Goal: Task Accomplishment & Management: Manage account settings

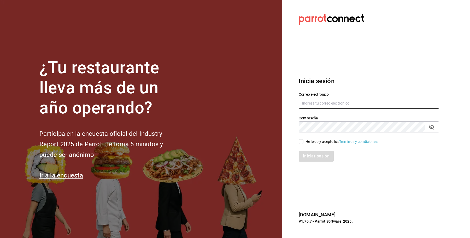
type input "restaurantelosdoctores@monterrey.com"
click at [316, 101] on input "restaurantelosdoctores@monterrey.com" at bounding box center [368, 103] width 140 height 11
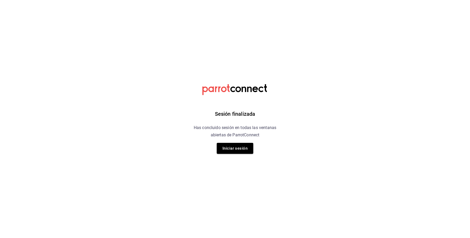
click at [316, 0] on html "Sesión finalizada Has concluido sesión en todas las ventanas abiertas de Parrot…" at bounding box center [235, 0] width 470 height 0
click at [355, 0] on html "Sesión finalizada Has concluido sesión en todas las ventanas abiertas de Parrot…" at bounding box center [235, 0] width 470 height 0
click at [348, 0] on html "Sesión finalizada Has concluido sesión en todas las ventanas abiertas de Parrot…" at bounding box center [235, 0] width 470 height 0
click at [371, 0] on html "Sesión finalizada Has concluido sesión en todas las ventanas abiertas de Parrot…" at bounding box center [235, 0] width 470 height 0
click at [305, 0] on html "Sesión finalizada Has concluido sesión en todas las ventanas abiertas de Parrot…" at bounding box center [235, 0] width 470 height 0
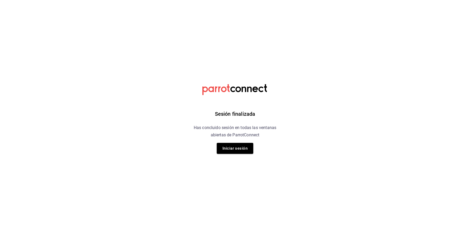
click at [91, 0] on html "Sesión finalizada Has concluido sesión en todas las ventanas abiertas de Parrot…" at bounding box center [235, 0] width 470 height 0
click at [226, 150] on button "Iniciar sesión" at bounding box center [235, 148] width 37 height 11
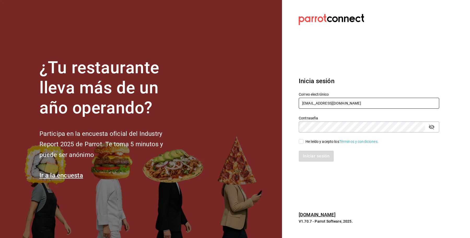
click at [393, 98] on input "restaurantelosdoctores@monterrey.com" at bounding box center [368, 103] width 140 height 11
click at [392, 98] on input "restaurantelosdoctores@monterrey.com" at bounding box center [368, 103] width 140 height 11
paste input "sueno@deluna"
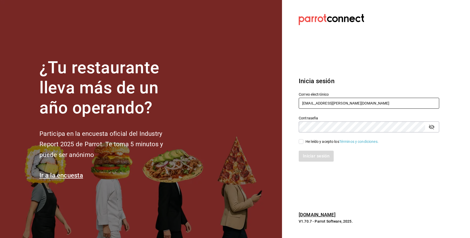
type input "sueno@deluna.com"
click at [308, 143] on div "He leído y acepto los Términos y condiciones." at bounding box center [341, 141] width 73 height 5
click at [303, 143] on input "He leído y acepto los Términos y condiciones." at bounding box center [300, 141] width 5 height 5
checkbox input "true"
click at [313, 154] on button "Iniciar sesión" at bounding box center [315, 156] width 35 height 11
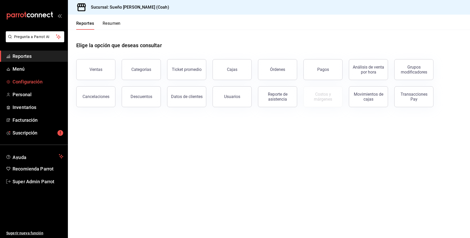
click at [39, 76] on link "Configuración" at bounding box center [34, 81] width 68 height 11
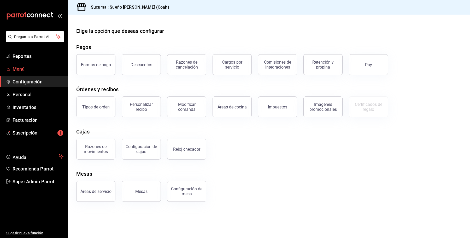
click at [24, 66] on span "Menú" at bounding box center [38, 68] width 51 height 7
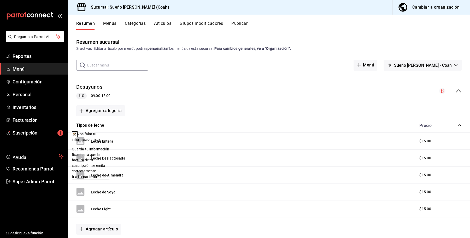
click at [170, 26] on button "Artículos" at bounding box center [162, 25] width 17 height 9
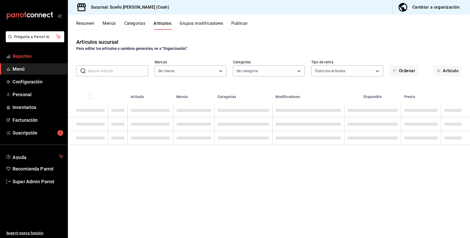
type input "81ecb768-dc13-4b16-b8a9-76a7acece37d"
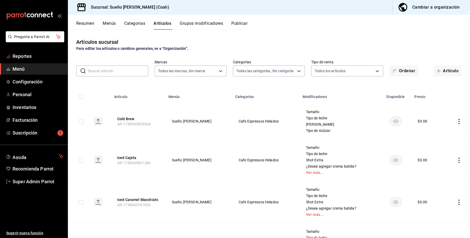
type input "5e534c28-0a12-40a1-99a3-4559cb21552c,2fbc2f85-2387-4204-82bc-a2389eec5e5c,ff19b…"
click at [35, 39] on span "Pregunta a Parrot AI" at bounding box center [34, 36] width 41 height 5
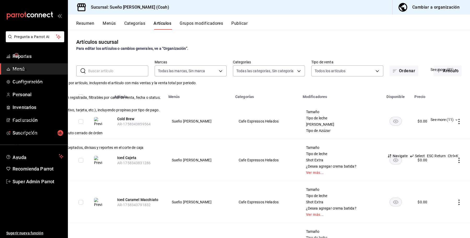
click at [115, 27] on div "Quiero cancelar una orden Pregúntale a Parrot AI (Beta) Reportes See more (21) …" at bounding box center [235, 119] width 470 height 238
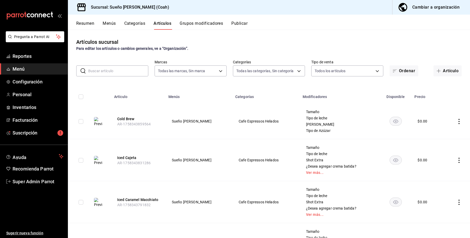
click at [110, 65] on div "​ ​" at bounding box center [112, 70] width 72 height 11
click at [111, 70] on input "text" at bounding box center [118, 71] width 60 height 10
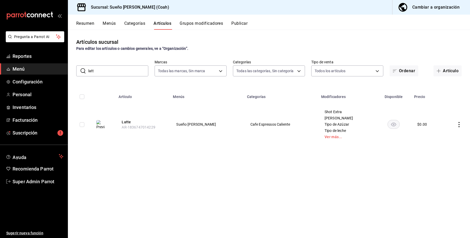
click at [324, 139] on div "Shot Extra Jarabe Saborizante Tipo de Azúzar Tipo de leche Ver más..." at bounding box center [347, 124] width 46 height 29
click at [324, 136] on link "Ver más..." at bounding box center [346, 137] width 45 height 4
drag, startPoint x: 110, startPoint y: 72, endPoint x: 63, endPoint y: 76, distance: 47.1
click at [63, 76] on div "Pregunta a Parrot AI Reportes Menú Configuración Personal Inventarios Facturaci…" at bounding box center [235, 119] width 470 height 238
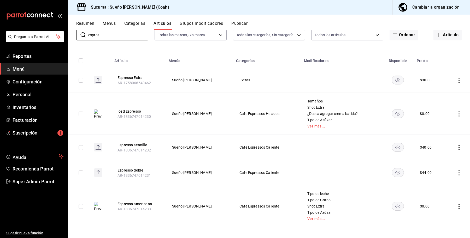
scroll to position [38, 0]
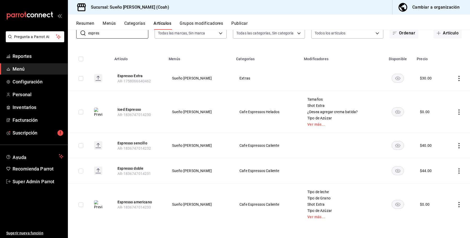
type input "espres"
click at [111, 21] on button "Menús" at bounding box center [109, 25] width 13 height 9
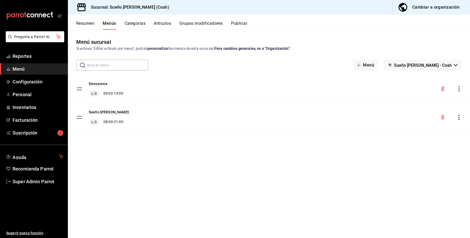
click at [80, 23] on button "Resumen" at bounding box center [85, 25] width 18 height 9
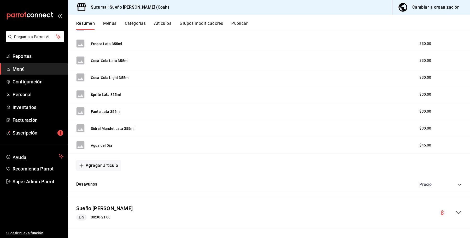
scroll to position [240, 0]
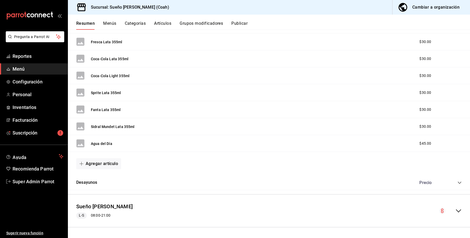
click at [457, 184] on icon "collapse-category-row" at bounding box center [459, 183] width 4 height 4
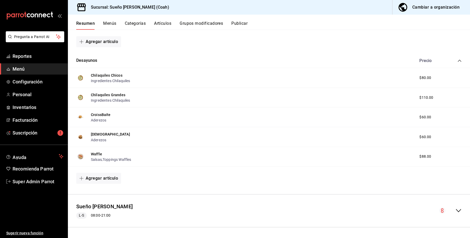
scroll to position [330, 0]
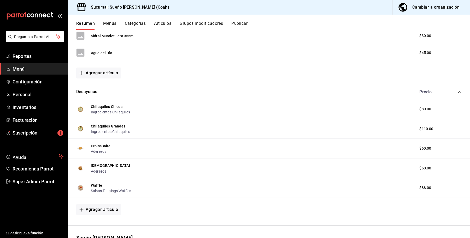
click at [28, 88] on ul "Reportes Menú Configuración Personal Inventarios Facturación Suscripción" at bounding box center [34, 95] width 68 height 88
click at [29, 84] on span "Configuración" at bounding box center [38, 81] width 51 height 7
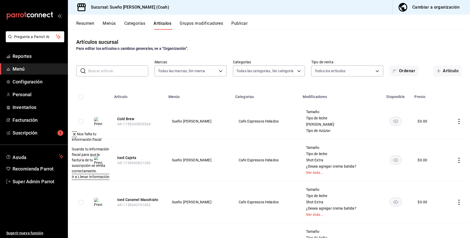
click at [114, 68] on input "text" at bounding box center [118, 71] width 60 height 10
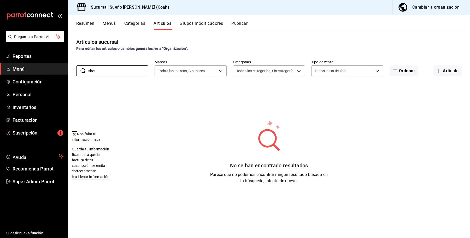
type input "shot"
click at [196, 26] on button "Grupos modificadores" at bounding box center [201, 25] width 43 height 9
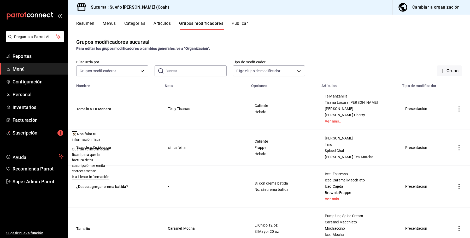
click at [183, 70] on input "text" at bounding box center [195, 71] width 61 height 10
click at [247, 72] on body "Pregunta a Parrot AI Reportes Menú Configuración Personal Inventarios Facturaci…" at bounding box center [235, 119] width 470 height 238
drag, startPoint x: 247, startPoint y: 72, endPoint x: 242, endPoint y: 72, distance: 5.0
click at [247, 72] on div at bounding box center [235, 119] width 470 height 238
click at [172, 72] on input "text" at bounding box center [195, 71] width 61 height 10
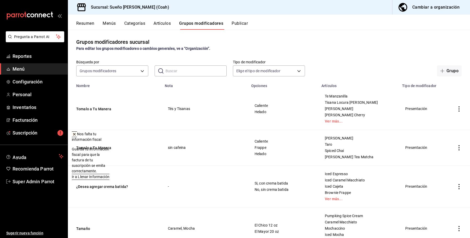
click at [174, 71] on input "text" at bounding box center [195, 71] width 61 height 10
click at [131, 74] on body "Pregunta a Parrot AI Reportes Menú Configuración Personal Inventarios Facturaci…" at bounding box center [235, 119] width 470 height 238
click at [186, 69] on div at bounding box center [235, 119] width 470 height 238
click at [188, 70] on input "text" at bounding box center [195, 71] width 61 height 10
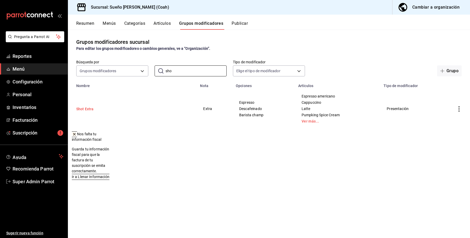
type input "sho"
click at [86, 110] on button "Shot Extra" at bounding box center [107, 108] width 63 height 5
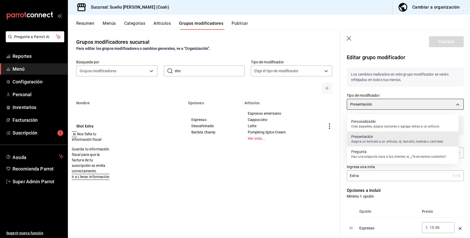
click at [403, 101] on body "Pregunta a Parrot AI Reportes Menú Configuración Personal Inventarios Facturaci…" at bounding box center [235, 119] width 470 height 238
click at [389, 124] on p "Crea paquetes, asigna opciones o agrega extras a un artículo." at bounding box center [395, 126] width 89 height 5
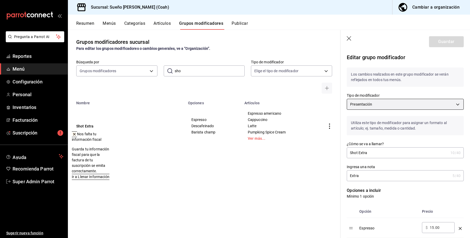
click at [405, 105] on body "Pregunta a Parrot AI Reportes Menú Configuración Personal Inventarios Facturaci…" at bounding box center [235, 119] width 470 height 238
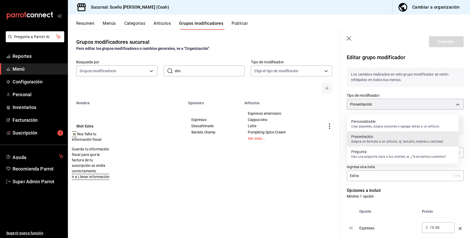
click at [379, 127] on p "Crea paquetes, asigna opciones o agrega extras a un artículo." at bounding box center [395, 126] width 89 height 5
type input "PRESENTATION"
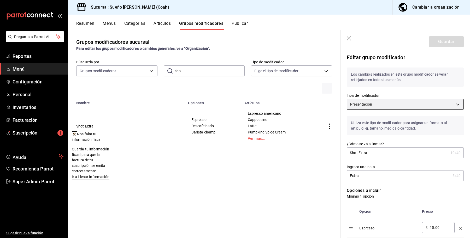
click at [393, 106] on body "Pregunta a Parrot AI Reportes Menú Configuración Personal Inventarios Facturaci…" at bounding box center [235, 119] width 470 height 238
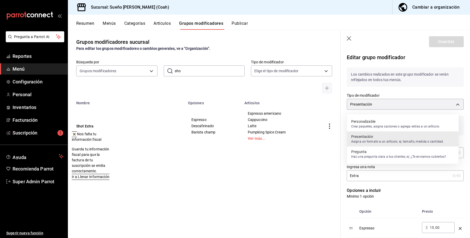
click at [423, 187] on div at bounding box center [235, 119] width 470 height 238
click at [398, 105] on body "Pregunta a Parrot AI Reportes Menú Configuración Personal Inventarios Facturaci…" at bounding box center [235, 119] width 470 height 238
click at [329, 186] on div at bounding box center [235, 119] width 470 height 238
click at [401, 108] on body "Pregunta a Parrot AI Reportes Menú Configuración Personal Inventarios Facturaci…" at bounding box center [235, 119] width 470 height 238
click at [306, 176] on div at bounding box center [235, 119] width 470 height 238
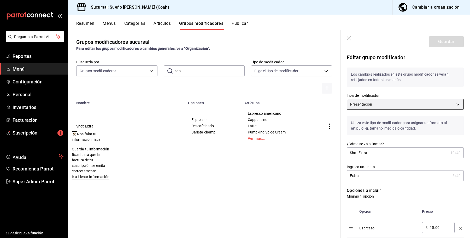
click at [391, 105] on body "Pregunta a Parrot AI Reportes Menú Configuración Personal Inventarios Facturaci…" at bounding box center [235, 119] width 470 height 238
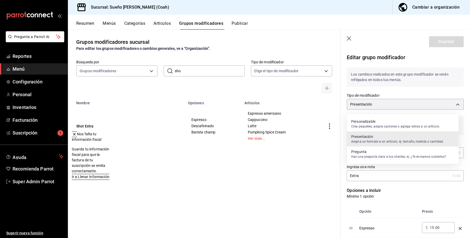
click at [311, 175] on div at bounding box center [235, 119] width 470 height 238
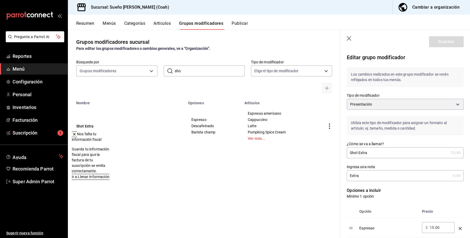
click at [427, 9] on div "Cambiar a organización" at bounding box center [435, 7] width 47 height 7
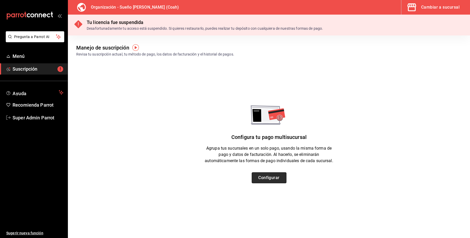
click at [271, 180] on button "Configurar" at bounding box center [269, 177] width 35 height 11
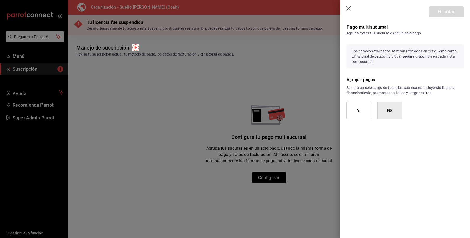
click at [351, 8] on header "Guardar" at bounding box center [405, 10] width 130 height 21
click at [348, 9] on icon "button" at bounding box center [348, 8] width 5 height 5
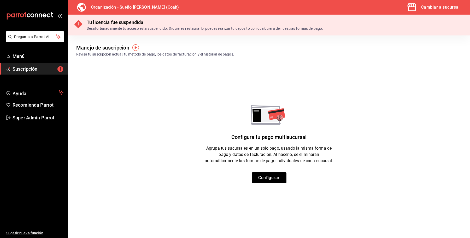
click at [432, 10] on div "Cambiar a sucursal" at bounding box center [440, 7] width 38 height 7
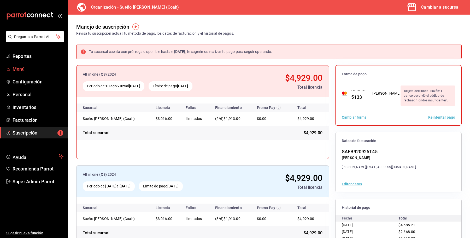
click at [22, 68] on span "Menú" at bounding box center [38, 68] width 51 height 7
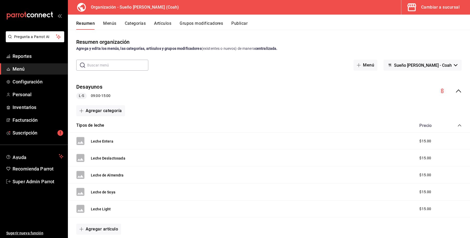
click at [422, 8] on div "Cambiar a sucursal" at bounding box center [440, 7] width 38 height 7
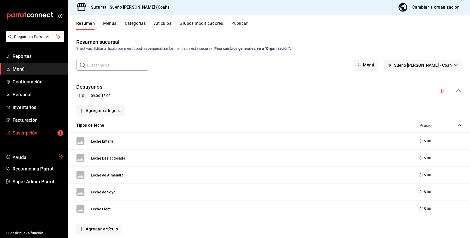
click at [42, 133] on span "Suscripción" at bounding box center [38, 132] width 51 height 7
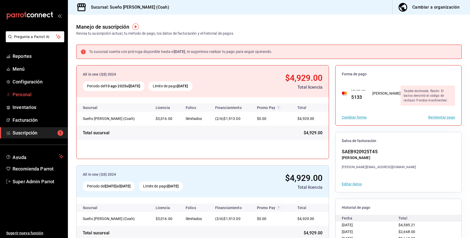
click at [25, 92] on span "Personal" at bounding box center [38, 94] width 51 height 7
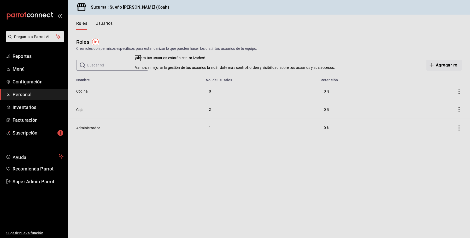
click at [140, 61] on div at bounding box center [137, 58] width 5 height 5
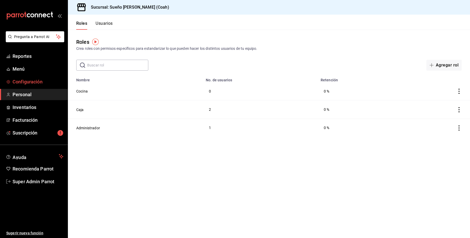
click at [38, 80] on span "Configuración" at bounding box center [38, 81] width 51 height 7
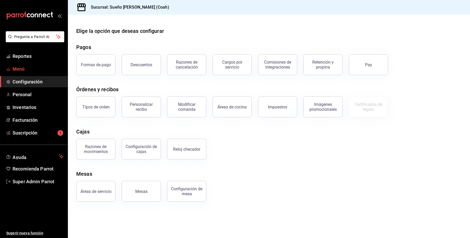
click at [29, 72] on span "Menú" at bounding box center [38, 68] width 51 height 7
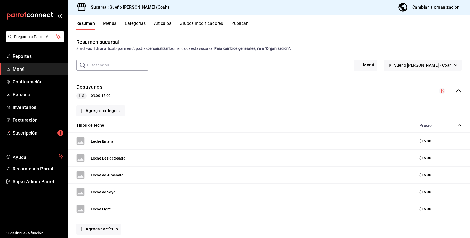
click at [204, 25] on button "Grupos modificadores" at bounding box center [201, 25] width 43 height 9
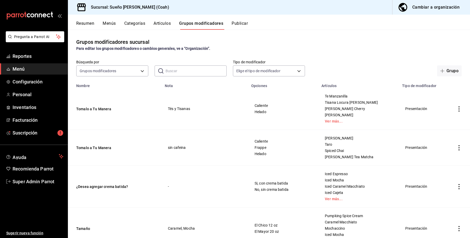
click at [176, 73] on input "text" at bounding box center [195, 71] width 61 height 10
click at [333, 37] on div "Grupos modificadores sucursal Para editar los grupos modificadores o cambios ge…" at bounding box center [269, 134] width 402 height 208
click at [140, 24] on button "Categorías" at bounding box center [134, 25] width 21 height 9
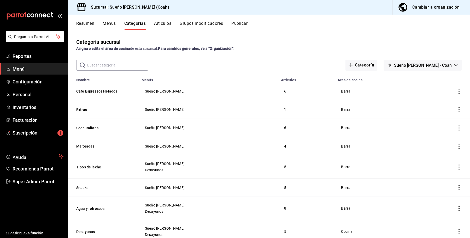
click at [214, 23] on button "Grupos modificadores" at bounding box center [201, 25] width 43 height 9
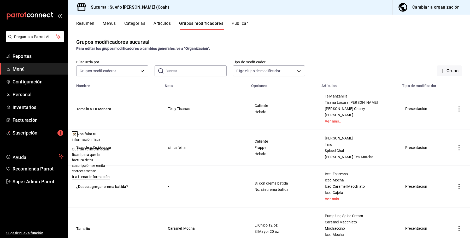
click at [185, 74] on input "text" at bounding box center [195, 71] width 61 height 10
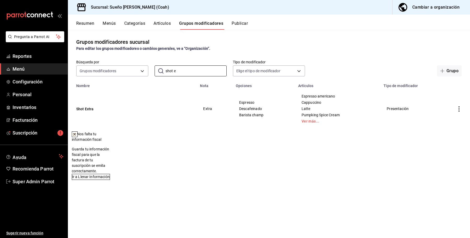
type input "shot e"
click at [77, 136] on icon at bounding box center [75, 134] width 4 height 4
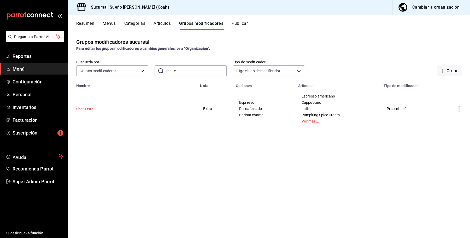
click at [91, 109] on button "Shot Extra" at bounding box center [107, 108] width 63 height 5
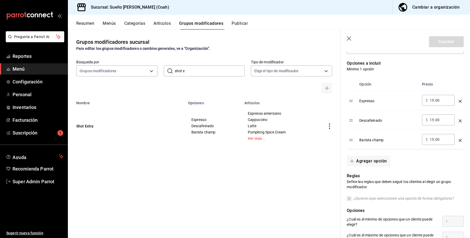
scroll to position [130, 0]
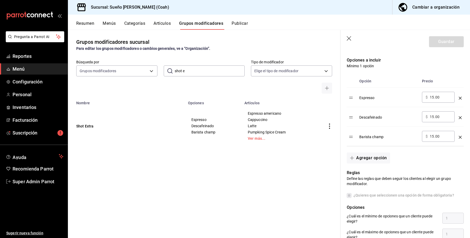
click at [372, 99] on div "Espresso" at bounding box center [388, 96] width 58 height 9
click at [381, 99] on div "Espresso" at bounding box center [388, 96] width 58 height 9
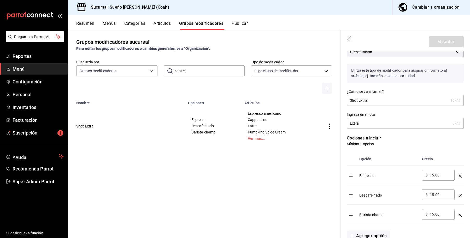
scroll to position [33, 0]
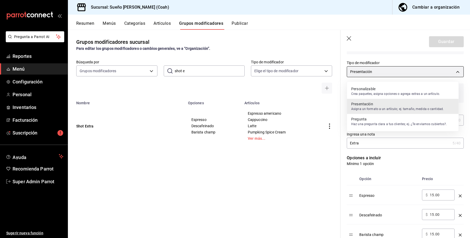
click at [392, 73] on body "Pregunta a Parrot AI Reportes Menú Configuración Personal Inventarios Facturaci…" at bounding box center [235, 119] width 470 height 238
click at [413, 76] on div at bounding box center [235, 119] width 470 height 238
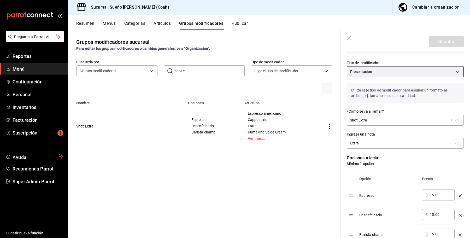
click at [416, 71] on body "Pregunta a Parrot AI Reportes Menú Configuración Personal Inventarios Facturaci…" at bounding box center [235, 119] width 470 height 238
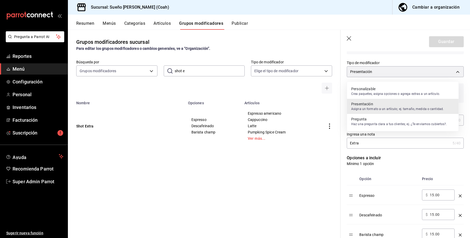
click at [348, 40] on div at bounding box center [235, 119] width 470 height 238
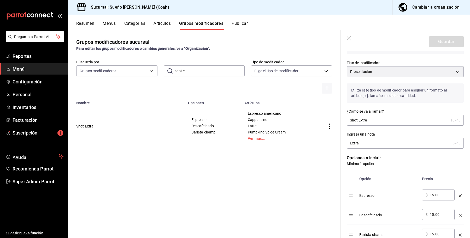
click at [348, 39] on icon "button" at bounding box center [348, 38] width 5 height 5
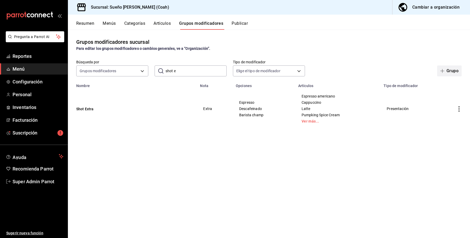
click at [447, 72] on button "Grupo" at bounding box center [449, 70] width 25 height 11
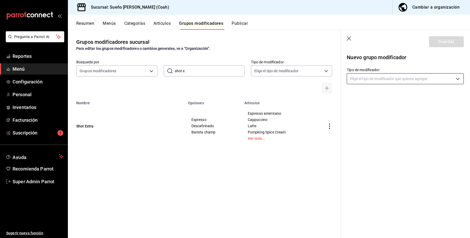
click at [430, 79] on body "Pregunta a Parrot AI Reportes Menú Configuración Personal Inventarios Facturaci…" at bounding box center [235, 119] width 470 height 238
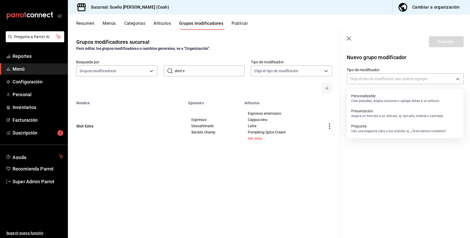
click at [376, 100] on p "Crea paquetes, asigna opciones o agrega extras a un artículo." at bounding box center [395, 101] width 89 height 5
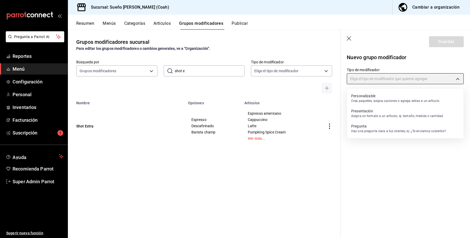
type input "CUSTOMIZABLE"
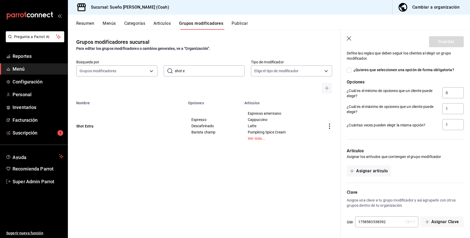
scroll to position [190, 0]
click at [249, 139] on link "Ver más..." at bounding box center [280, 139] width 64 height 4
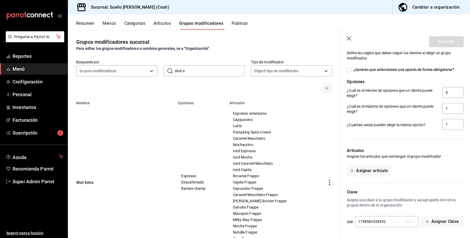
scroll to position [34, 0]
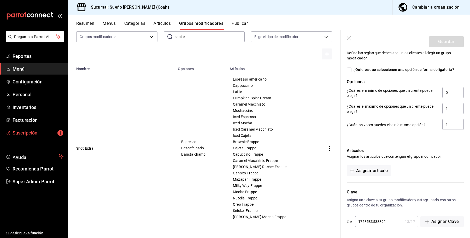
click at [37, 132] on span "Suscripción" at bounding box center [38, 132] width 51 height 7
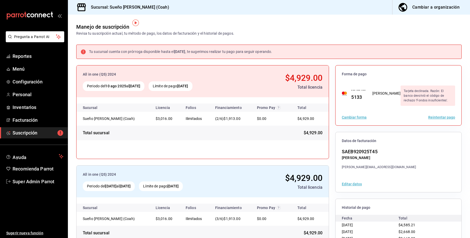
scroll to position [29, 0]
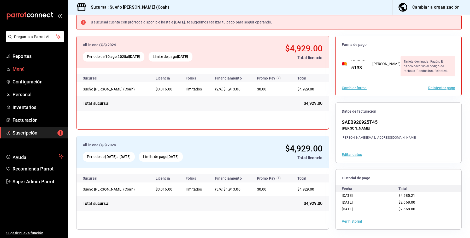
click at [26, 73] on link "Menú" at bounding box center [34, 68] width 68 height 11
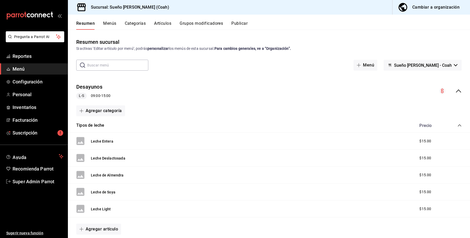
click at [455, 89] on icon "collapse-menu-row" at bounding box center [458, 91] width 6 height 6
